Goal: Transaction & Acquisition: Purchase product/service

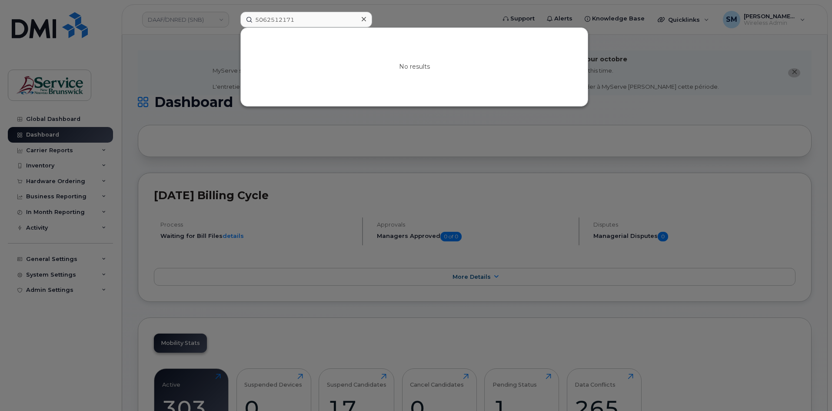
click at [207, 59] on div at bounding box center [416, 205] width 832 height 411
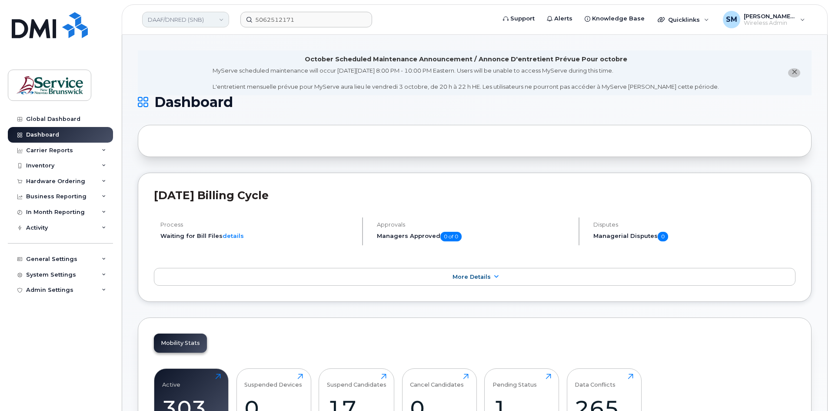
drag, startPoint x: 220, startPoint y: 20, endPoint x: 213, endPoint y: 20, distance: 6.5
click at [217, 20] on link "DAAF/DNRED (SNB)" at bounding box center [185, 20] width 87 height 16
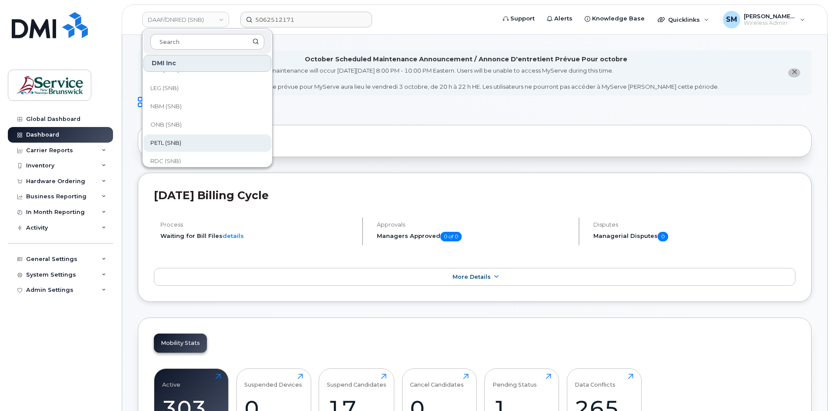
scroll to position [174, 0]
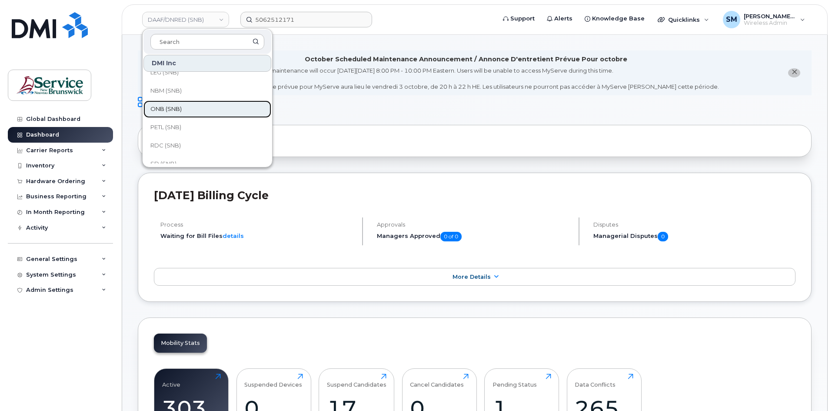
click at [177, 111] on span "ONB (SNB)" at bounding box center [165, 109] width 31 height 9
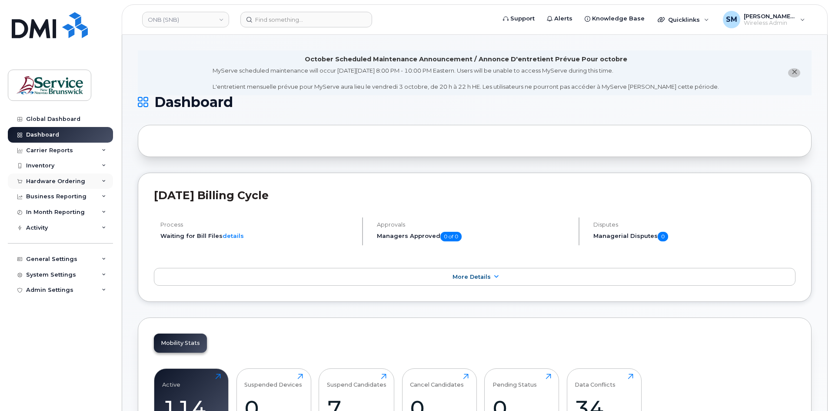
click at [70, 180] on div "Hardware Ordering" at bounding box center [55, 181] width 59 height 7
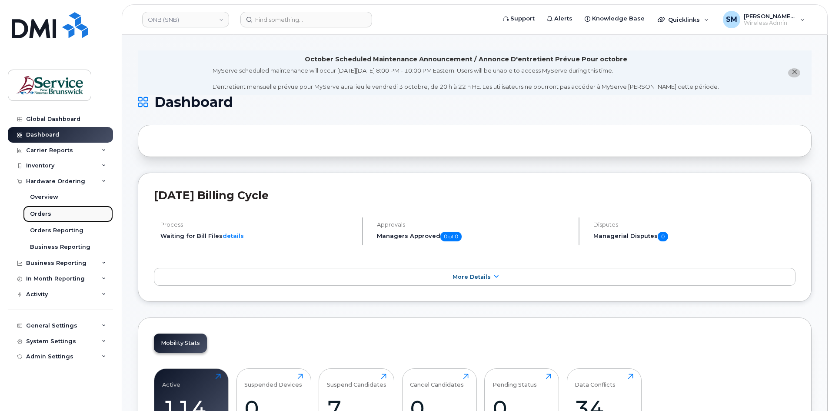
click at [59, 214] on link "Orders" at bounding box center [68, 214] width 90 height 17
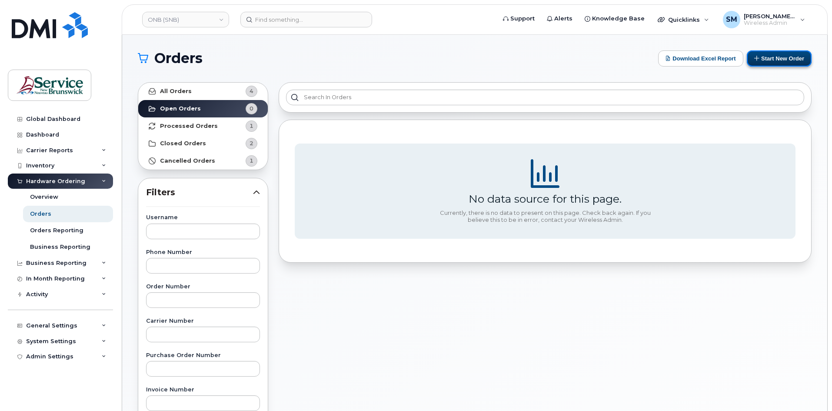
click at [766, 59] on button "Start New Order" at bounding box center [779, 58] width 65 height 16
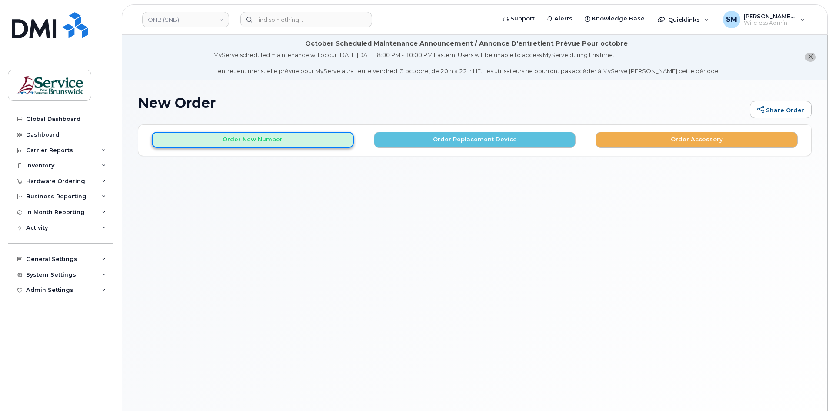
click at [254, 141] on button "Order New Number" at bounding box center [253, 140] width 202 height 16
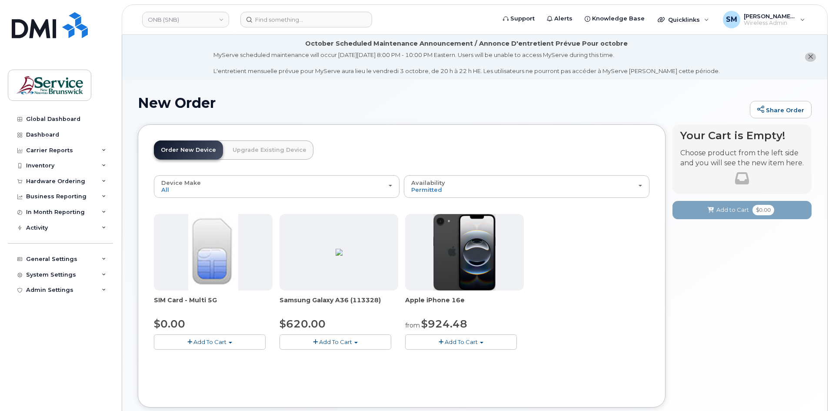
click at [444, 343] on button "Add To Cart" at bounding box center [461, 341] width 112 height 15
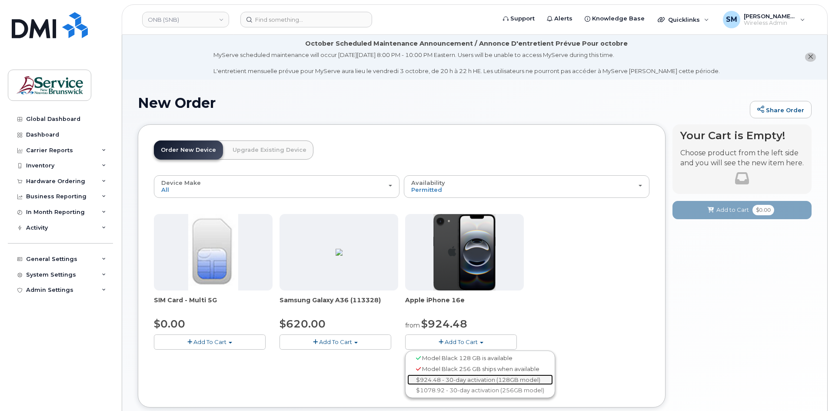
click at [449, 378] on link "$924.48 - 30-day activation (128GB model)" at bounding box center [480, 379] width 146 height 11
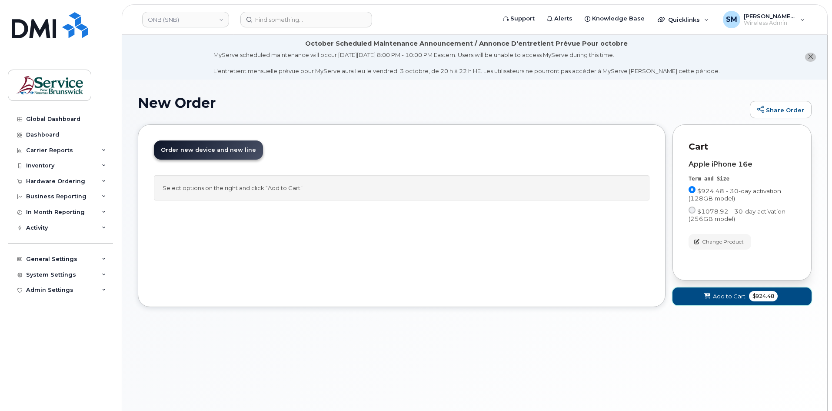
click at [718, 293] on span "Add to Cart" at bounding box center [729, 296] width 33 height 8
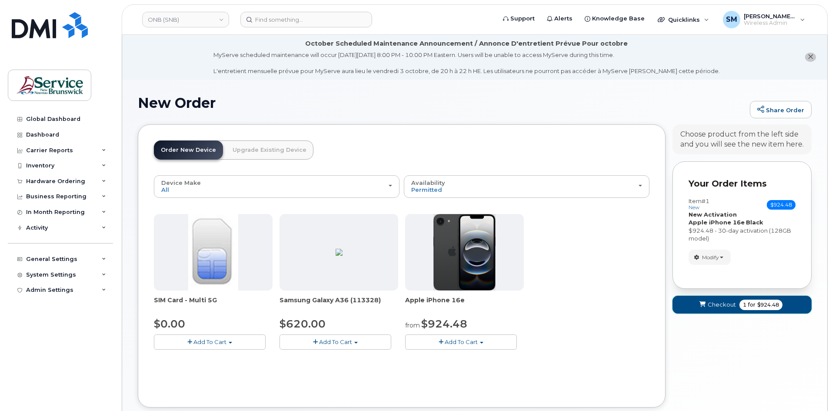
click at [707, 301] on button "Checkout 1 for $924.48" at bounding box center [742, 305] width 139 height 18
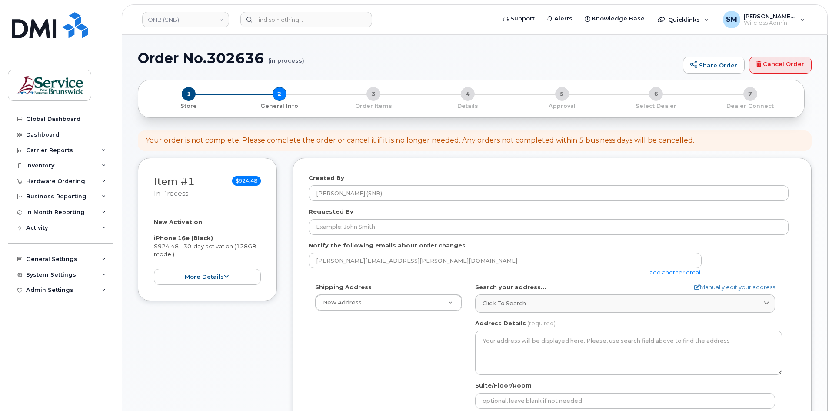
select select
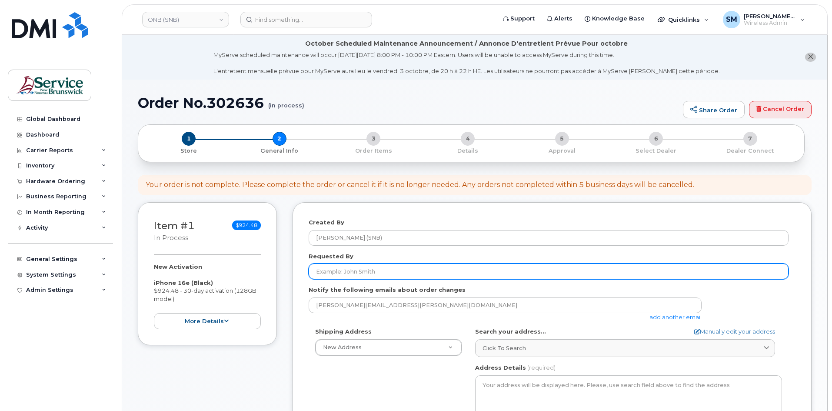
click at [344, 277] on input "Requested By" at bounding box center [549, 272] width 480 height 16
paste input "[PERSON_NAME][EMAIL_ADDRESS][PERSON_NAME][DOMAIN_NAME]"
type input "[PERSON_NAME][EMAIL_ADDRESS][PERSON_NAME][DOMAIN_NAME]"
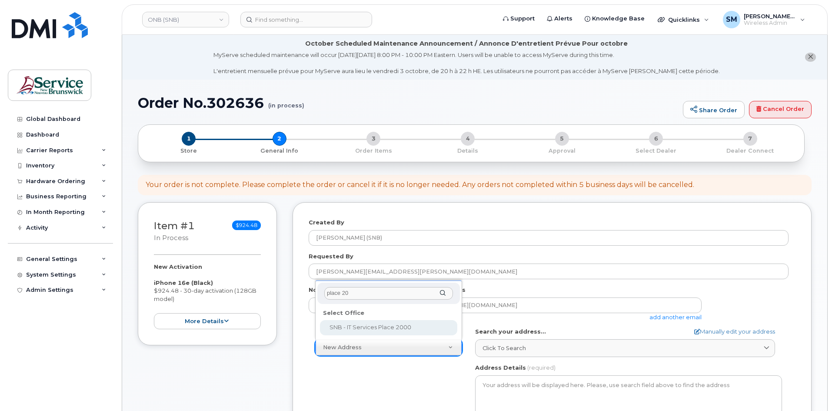
type input "place 200"
select select
type textarea "250 King St, Room 395 Fredericton New Brunswick E3B 9M9"
type input "[PERSON_NAME]"
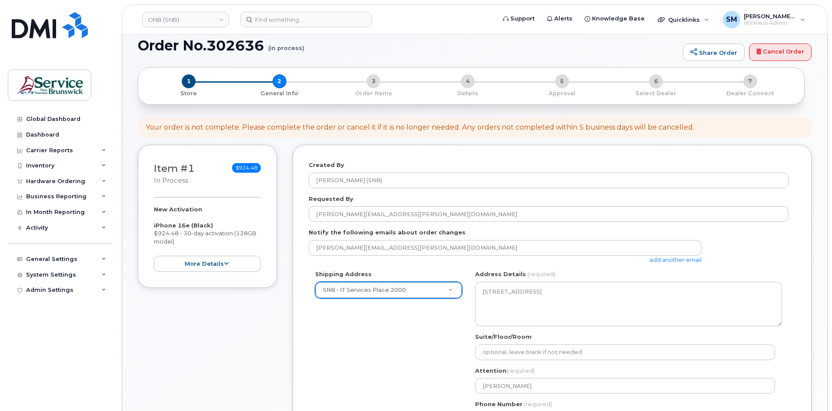
scroll to position [174, 0]
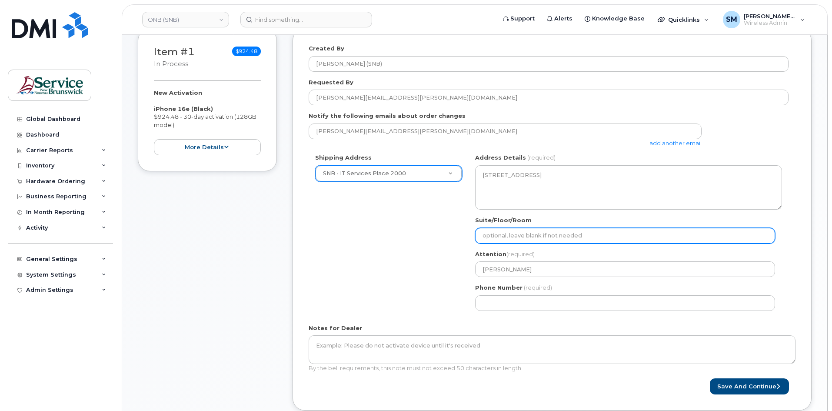
click at [527, 239] on input "Suite/Floor/Room" at bounding box center [625, 236] width 300 height 16
paste input "WO0000000494213"
select select
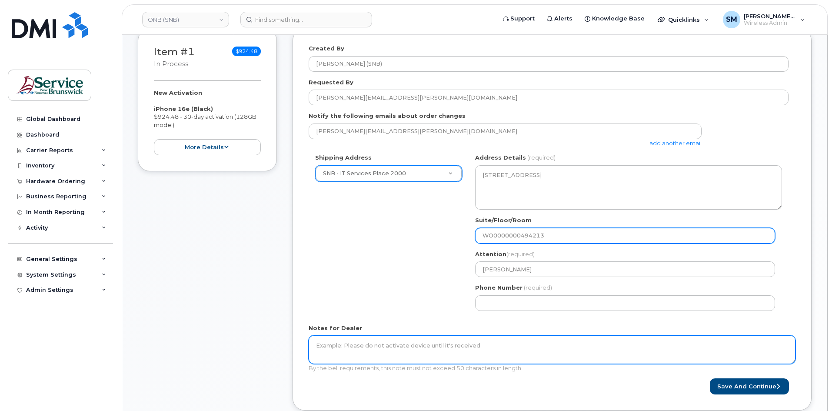
type input "WO0000000494213"
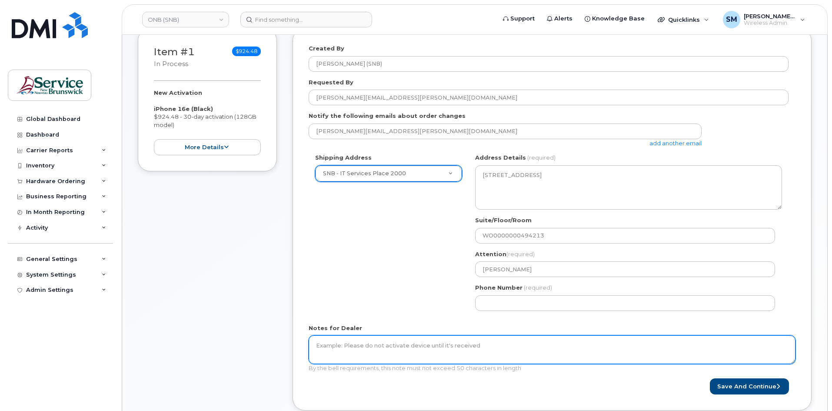
paste textarea "WO0000000494213"
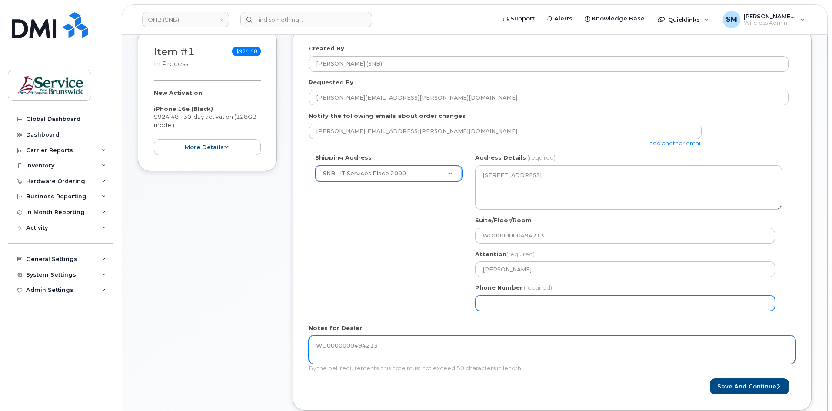
type textarea "WO0000000494213"
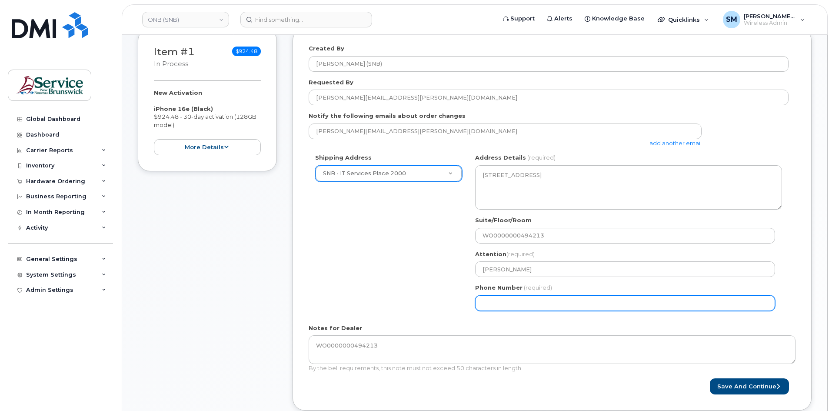
click at [518, 303] on input "Phone Number" at bounding box center [625, 303] width 300 height 16
select select
type input "506639633"
select select
type input "5066396338"
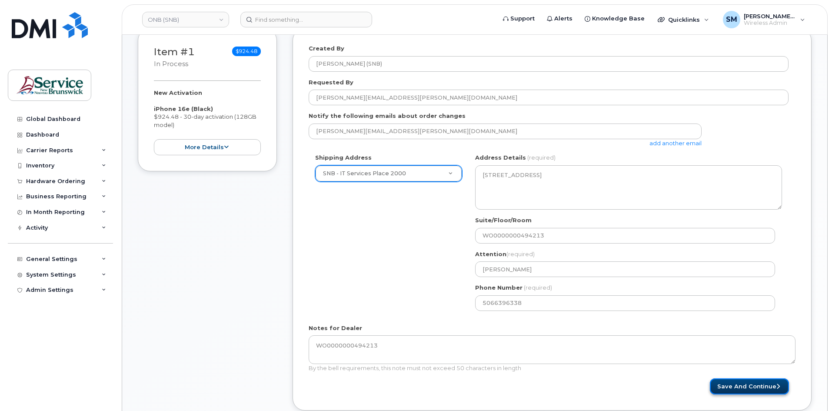
click at [740, 384] on button "Save and Continue" at bounding box center [749, 386] width 79 height 16
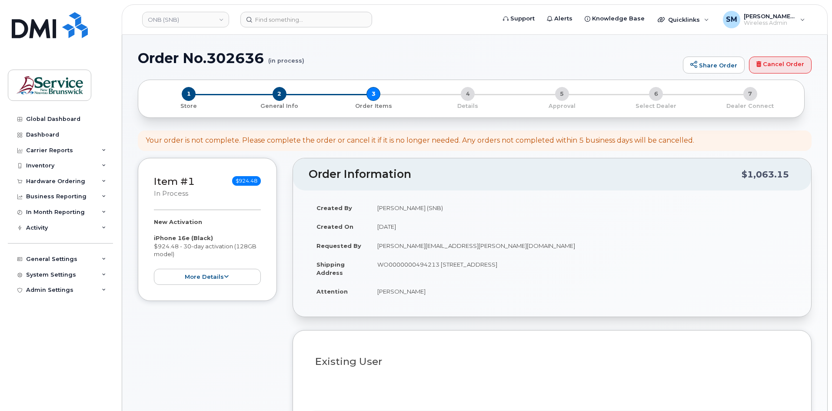
select select
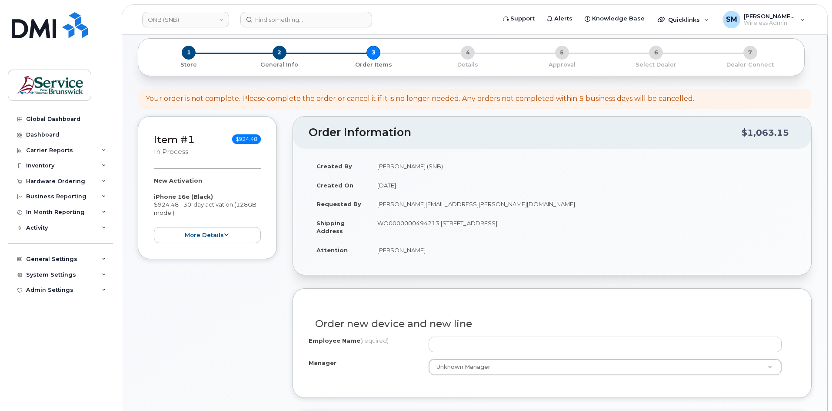
scroll to position [217, 0]
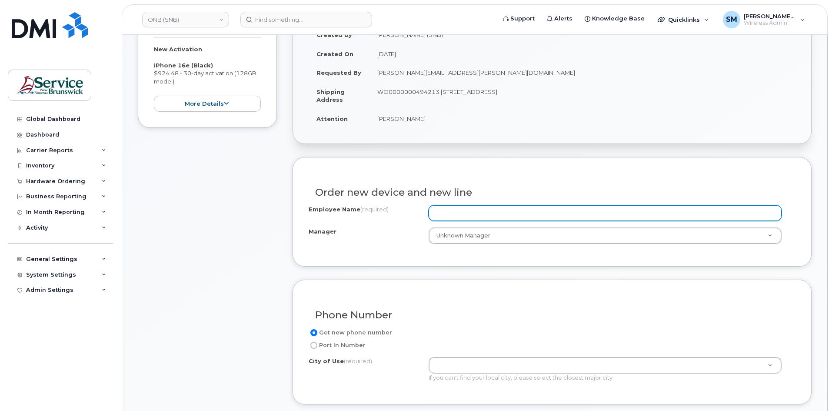
click at [464, 213] on input "Employee Name (required)" at bounding box center [605, 213] width 353 height 16
paste input "[PERSON_NAME]"
type input "[PERSON_NAME]"
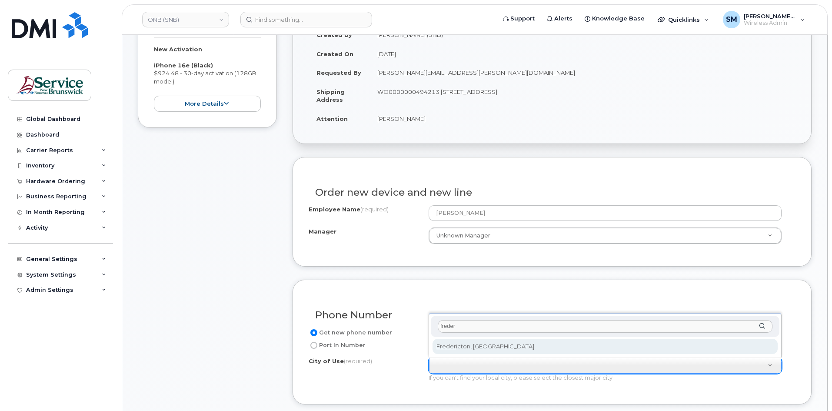
type input "freder"
type input "1578"
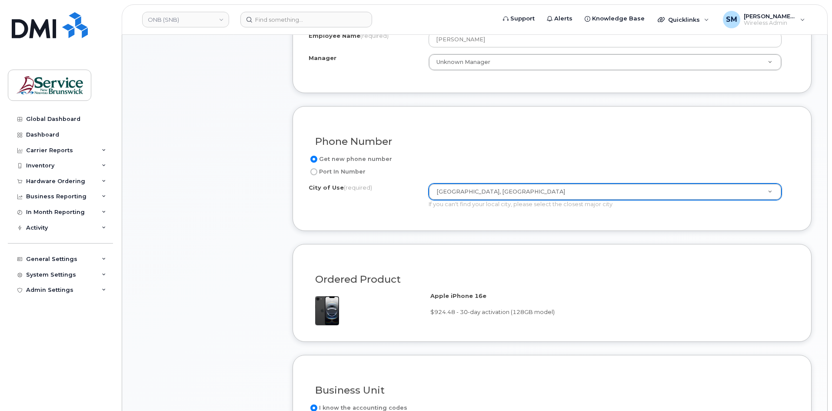
scroll to position [522, 0]
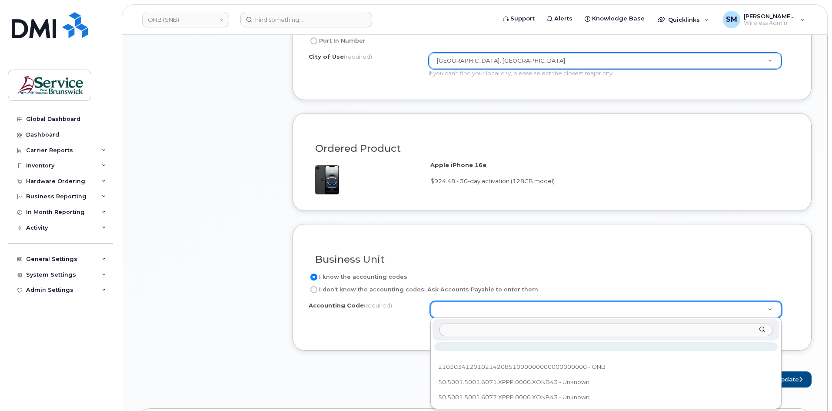
paste input "50.5001.5001.6071.XPPP.0000.XONB43"
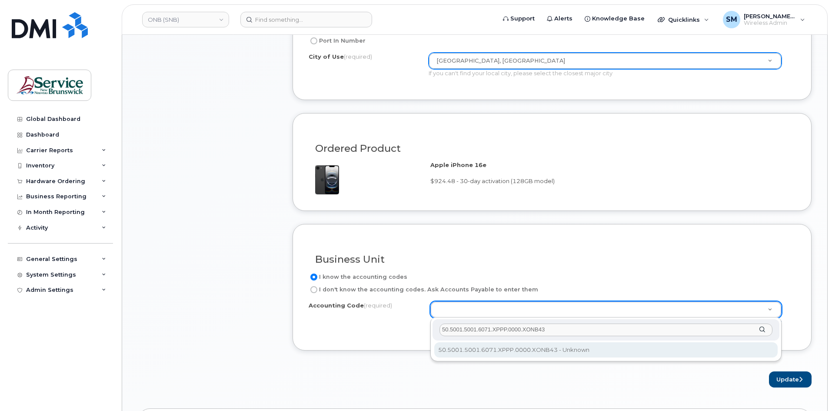
type input "50.5001.5001.6071.XPPP.0000.XONB43"
select select "50.5001.5001.6071.XPPP.0000.XONB43"
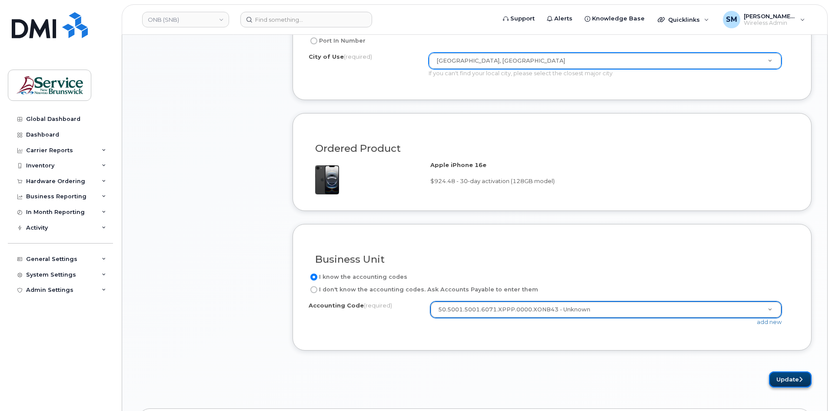
click at [781, 377] on button "Update" at bounding box center [790, 379] width 43 height 16
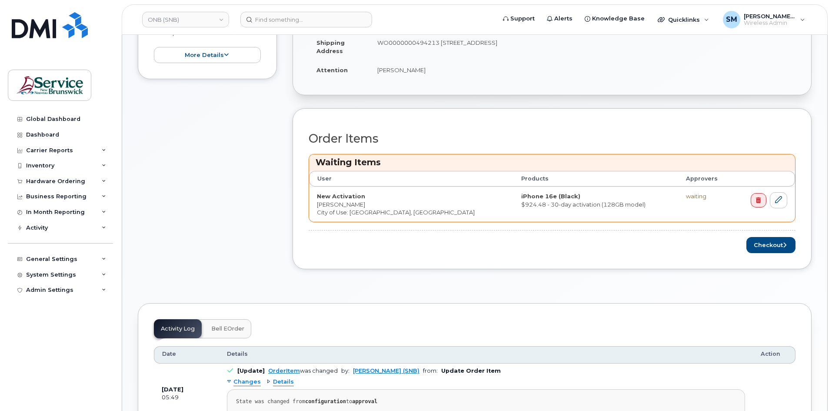
scroll to position [304, 0]
click at [765, 243] on button "Checkout" at bounding box center [771, 244] width 49 height 16
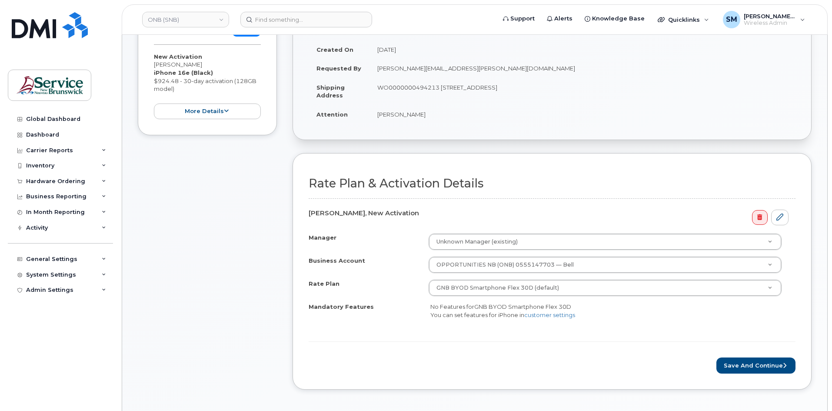
scroll to position [217, 0]
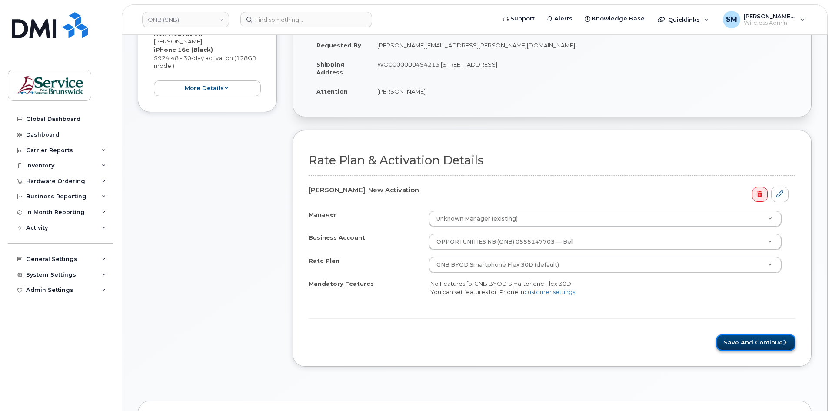
click at [738, 339] on button "Save and Continue" at bounding box center [756, 342] width 79 height 16
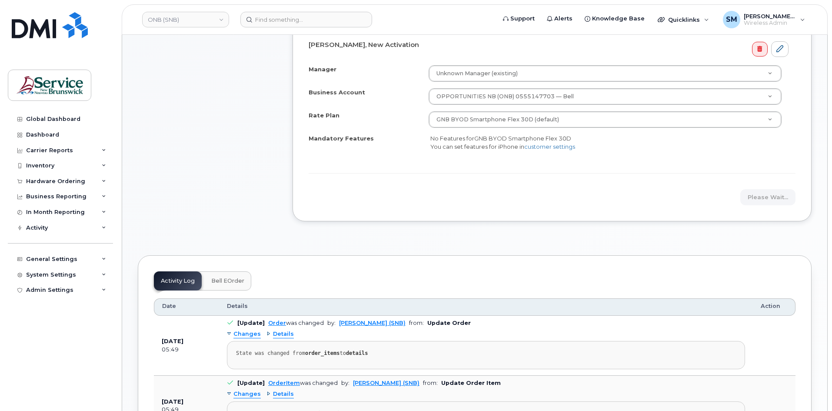
scroll to position [435, 0]
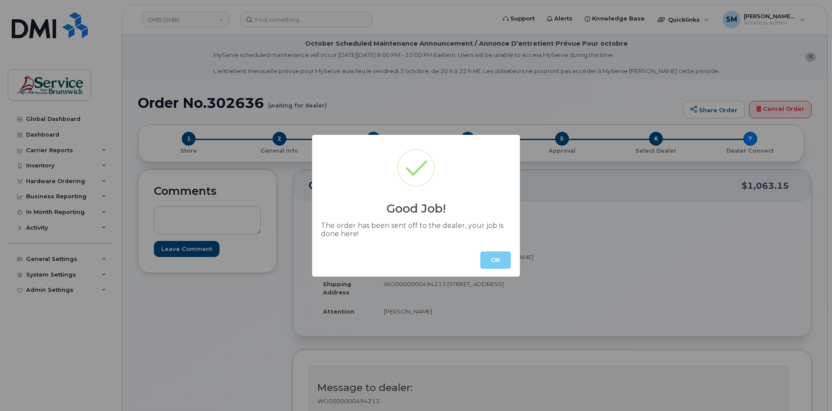
click at [510, 261] on button "OK" at bounding box center [496, 259] width 30 height 17
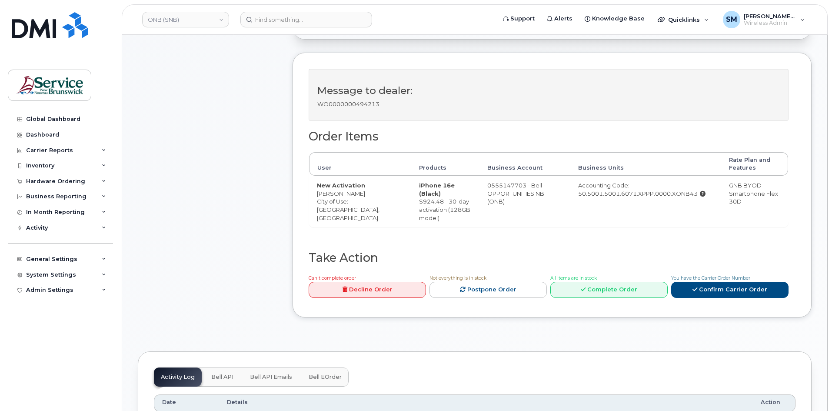
scroll to position [304, 0]
